Goal: Task Accomplishment & Management: Use online tool/utility

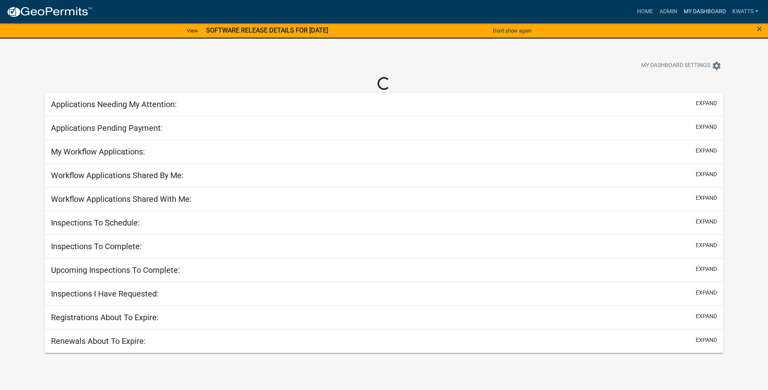
click at [697, 15] on link "My Dashboard" at bounding box center [704, 11] width 49 height 15
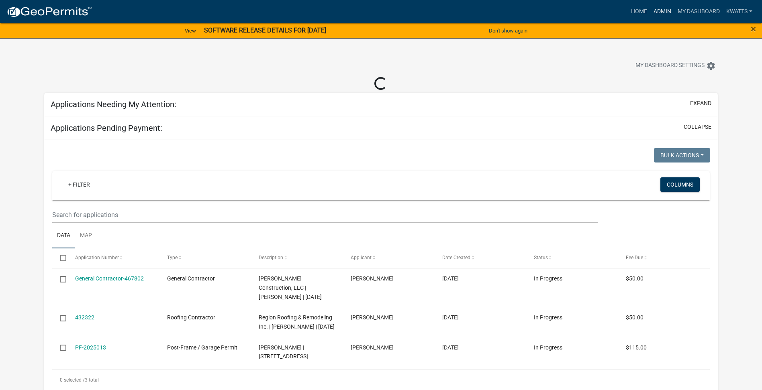
click at [665, 13] on link "Admin" at bounding box center [662, 11] width 24 height 15
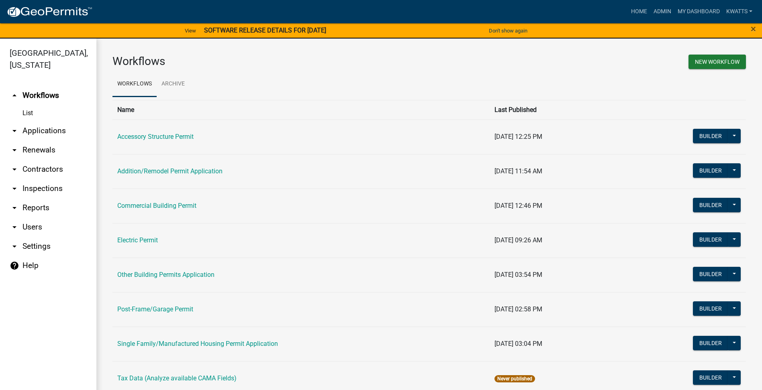
click at [52, 139] on link "arrow_drop_down Applications" at bounding box center [48, 130] width 96 height 19
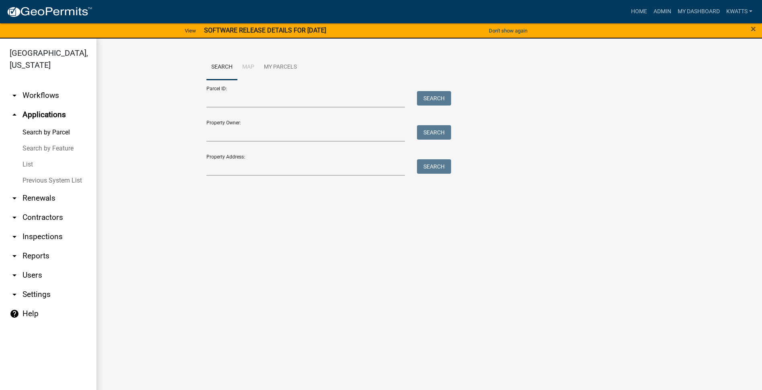
click at [41, 161] on link "List" at bounding box center [48, 165] width 96 height 16
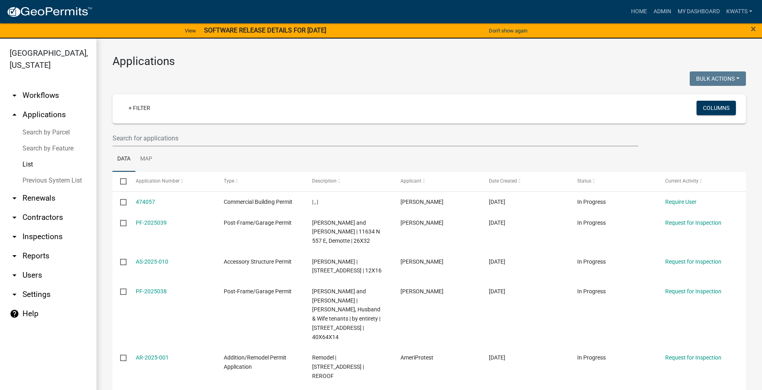
click at [57, 139] on link "Search by Parcel" at bounding box center [48, 132] width 96 height 16
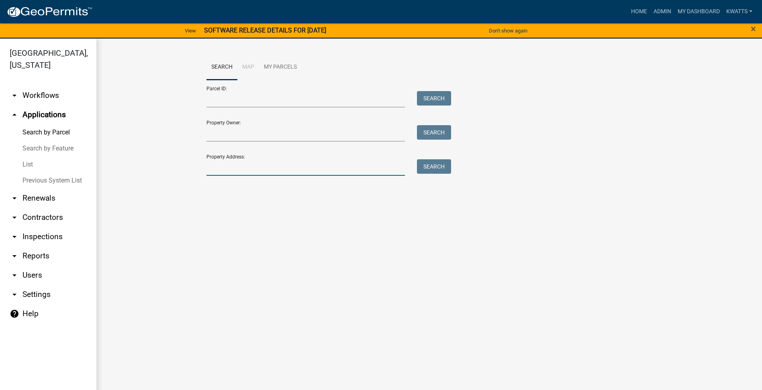
click at [235, 165] on input "Property Address:" at bounding box center [305, 167] width 199 height 16
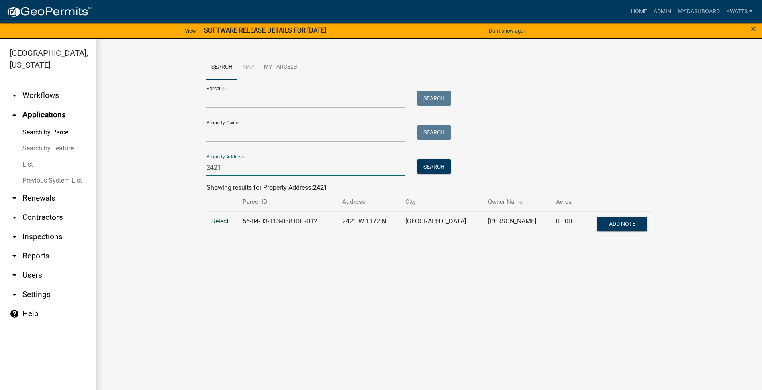
type input "2421"
click at [226, 221] on span "Select" at bounding box center [219, 222] width 17 height 8
